Goal: Task Accomplishment & Management: Manage account settings

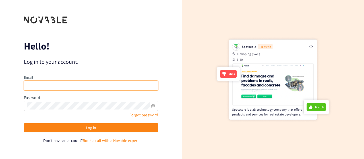
click at [36, 87] on input "email" at bounding box center [91, 86] width 134 height 10
type input "manuel.savels@airbus.com"
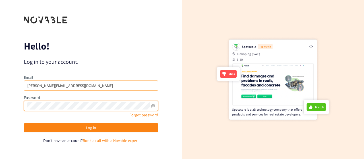
click at [24, 123] on button "Log in" at bounding box center [91, 127] width 134 height 9
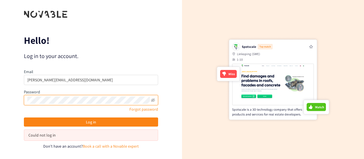
click at [0, 106] on div "Hello! Log in to your account. Email manuel.savels@airbus.com Password Forgot p…" at bounding box center [91, 79] width 182 height 159
click at [24, 118] on button "Log in" at bounding box center [91, 122] width 134 height 9
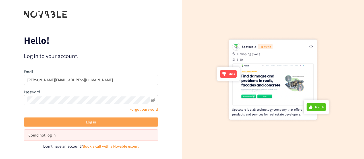
click at [82, 122] on button "Log in" at bounding box center [91, 122] width 134 height 9
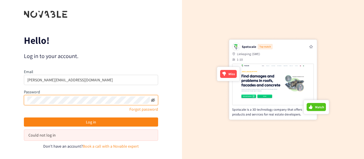
click at [154, 102] on icon "eye-invisible" at bounding box center [153, 100] width 4 height 4
click at [152, 101] on icon "eye" at bounding box center [153, 100] width 4 height 4
click at [0, 95] on div "Hello! Log in to your account. Email manuel.savels@airbus.com Password Forgot p…" at bounding box center [91, 79] width 182 height 159
click at [24, 118] on button "Log in" at bounding box center [91, 122] width 134 height 9
click at [138, 110] on link "Forgot password" at bounding box center [144, 109] width 29 height 5
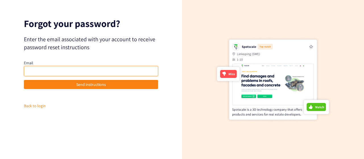
click at [100, 72] on input "email" at bounding box center [91, 71] width 134 height 10
type input "manuel.savels@airbus.com"
click at [24, 80] on button "Send instructions" at bounding box center [91, 84] width 134 height 9
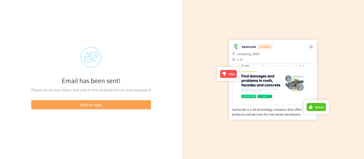
click at [129, 103] on button "Back to login" at bounding box center [91, 104] width 120 height 9
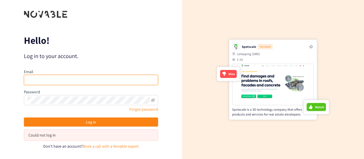
click at [112, 79] on input "email" at bounding box center [91, 80] width 134 height 10
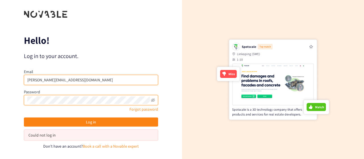
click at [112, 79] on input "manuel.savels@airbus.co" at bounding box center [91, 80] width 134 height 10
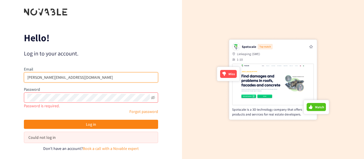
type input "manuel.savels@airbus.com"
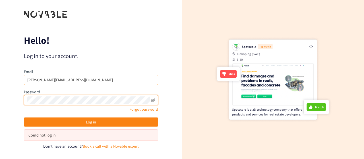
click at [24, 118] on button "Log in" at bounding box center [91, 122] width 134 height 9
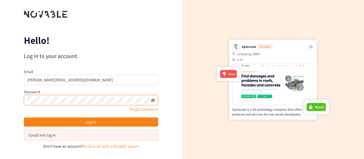
click at [153, 99] on icon "eye-invisible" at bounding box center [153, 99] width 4 height 3
click at [24, 118] on button "Log in" at bounding box center [91, 122] width 134 height 9
click at [0, 106] on div "Hello! Log in to your account. Email manuel.savels@airbus.com Password Forgot p…" at bounding box center [91, 79] width 182 height 159
click at [24, 118] on button "Log in" at bounding box center [91, 122] width 134 height 9
click at [0, 103] on div "Hello! Log in to your account. Email manuel.savels@airbus.com Password Forgot p…" at bounding box center [91, 79] width 182 height 159
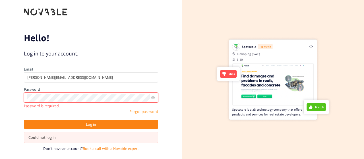
click at [134, 112] on link "Forgot password" at bounding box center [144, 111] width 29 height 5
